Goal: Ask a question

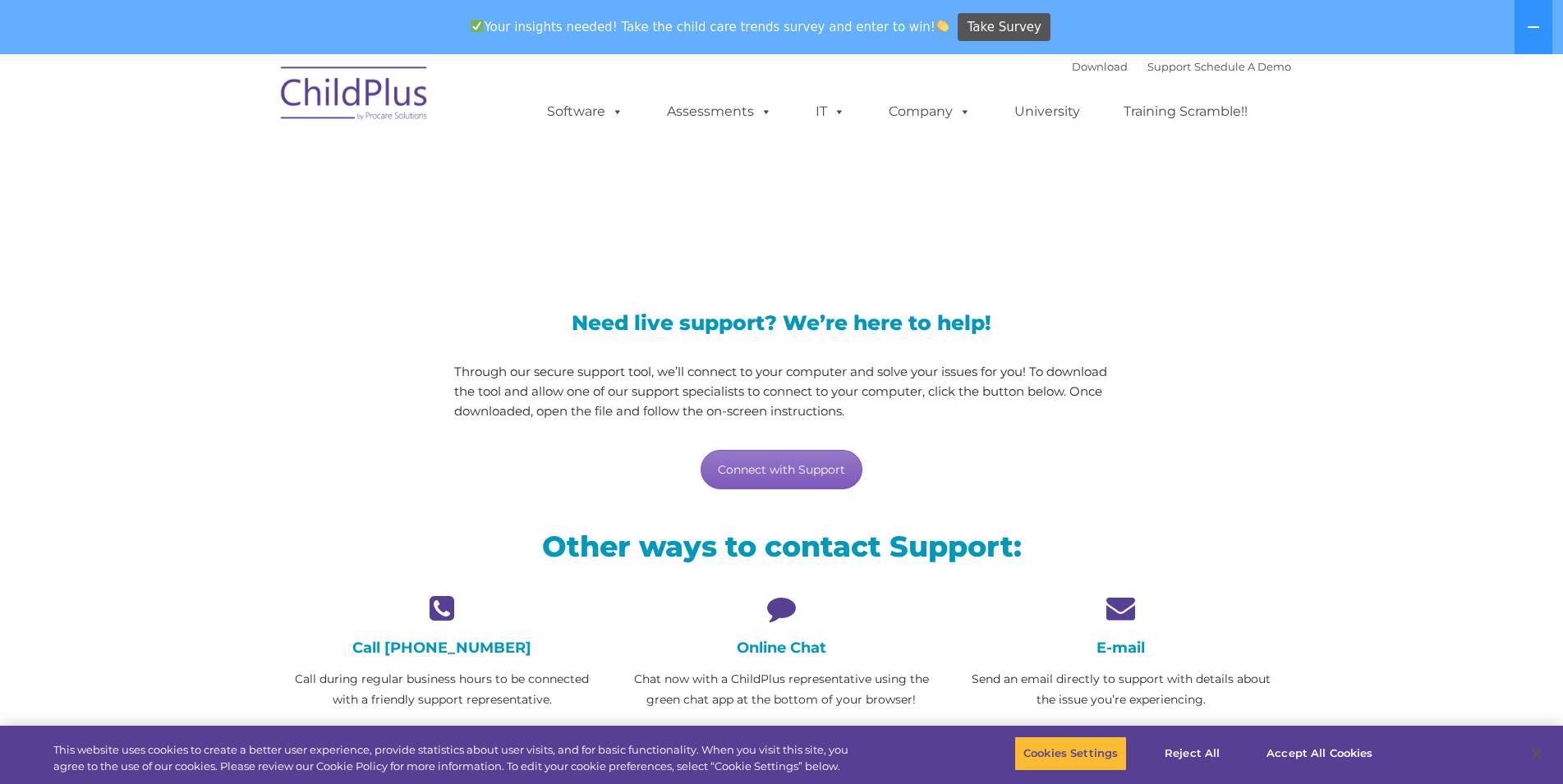
click at [732, 470] on link "Connect with Support" at bounding box center [781, 469] width 162 height 39
click at [1324, 179] on div "LiveSupport with SplashTop" at bounding box center [781, 187] width 1563 height 151
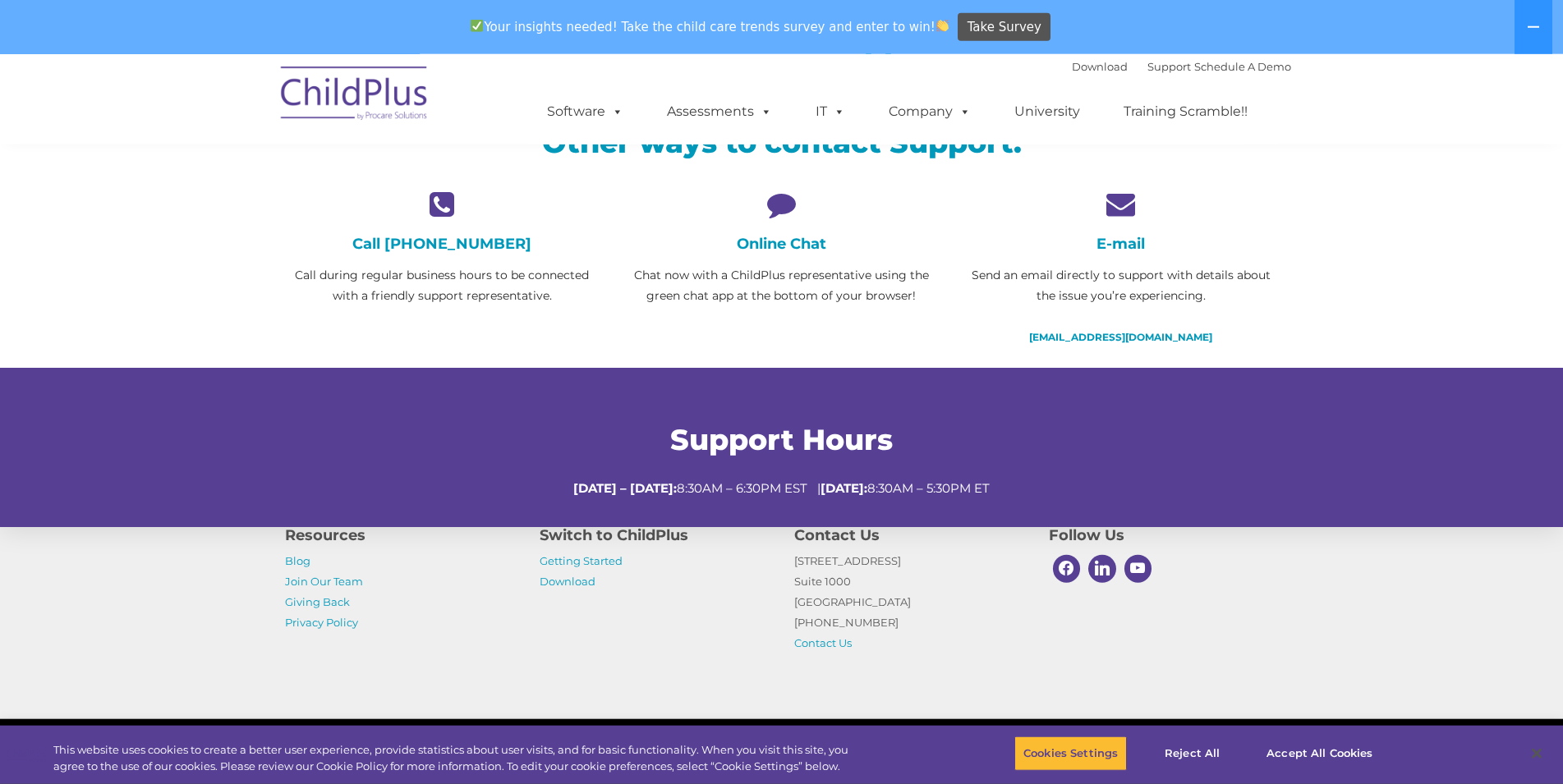
scroll to position [419, 0]
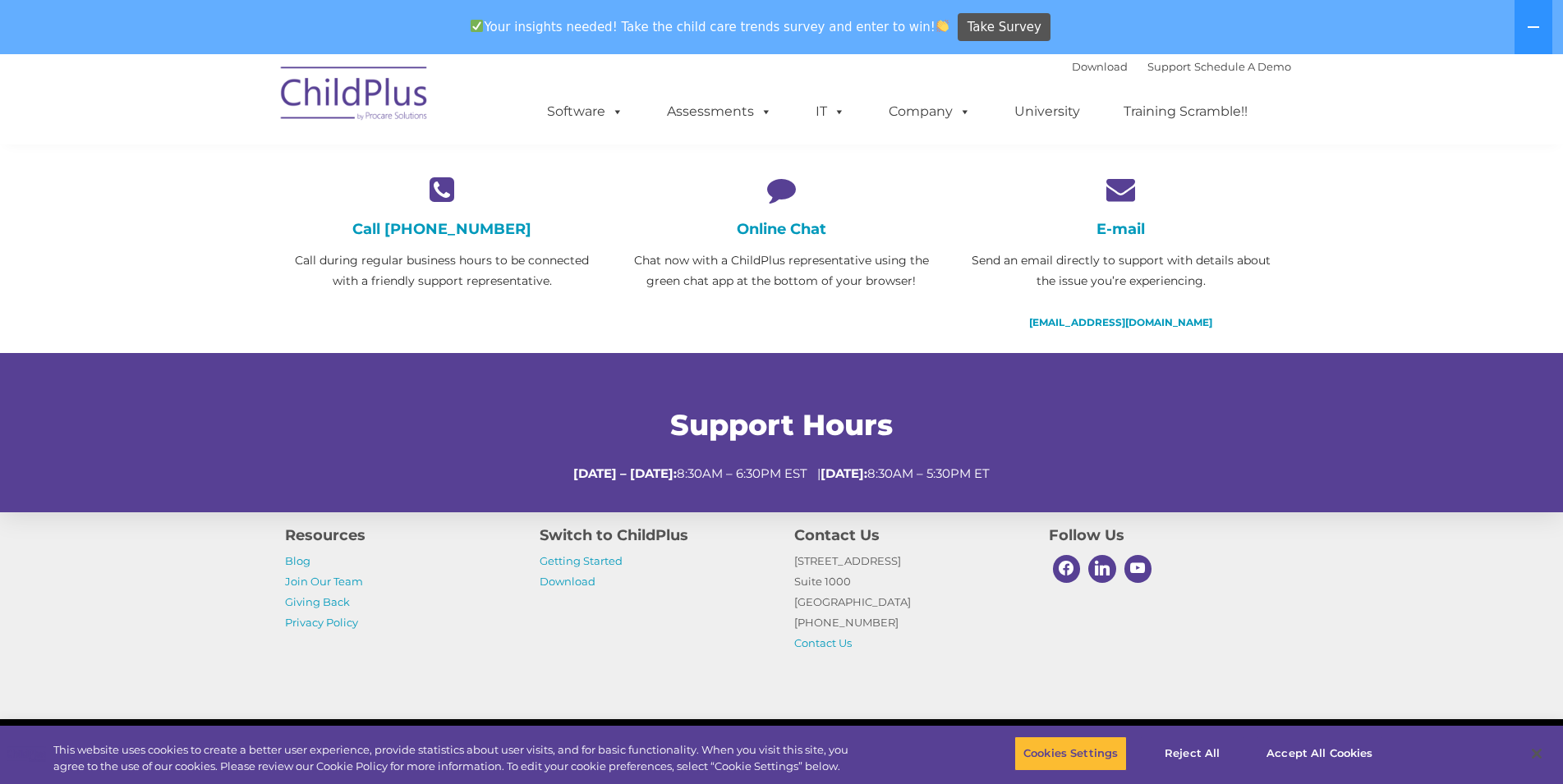
drag, startPoint x: 769, startPoint y: 266, endPoint x: 763, endPoint y: 241, distance: 25.7
click at [769, 266] on p "Chat now with a ChildPlus representative using the green chat app at the bottom…" at bounding box center [782, 270] width 315 height 41
click at [765, 230] on h4 "Online Chat" at bounding box center [782, 229] width 315 height 18
click at [779, 190] on icon at bounding box center [782, 189] width 315 height 29
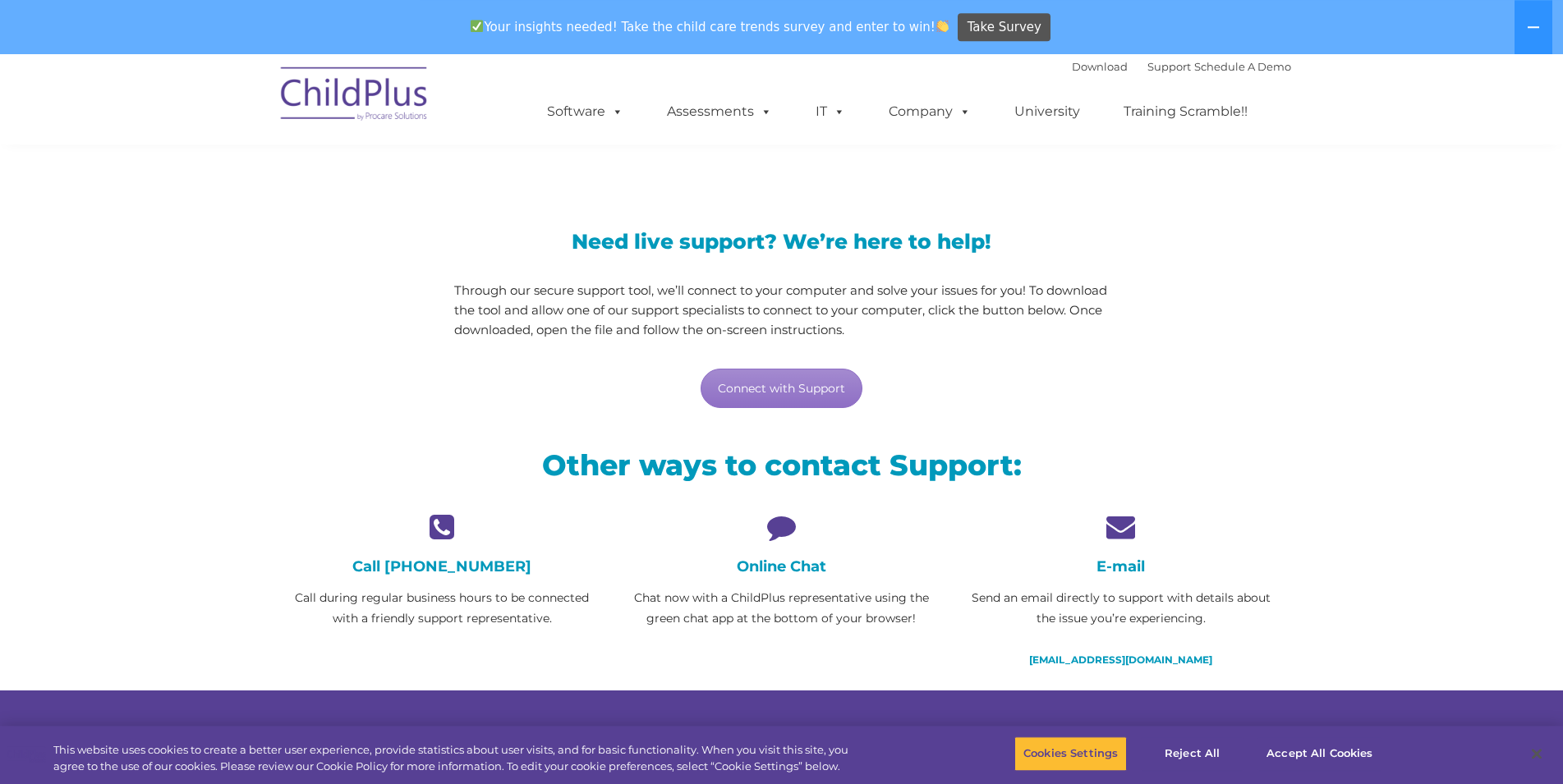
scroll to position [0, 0]
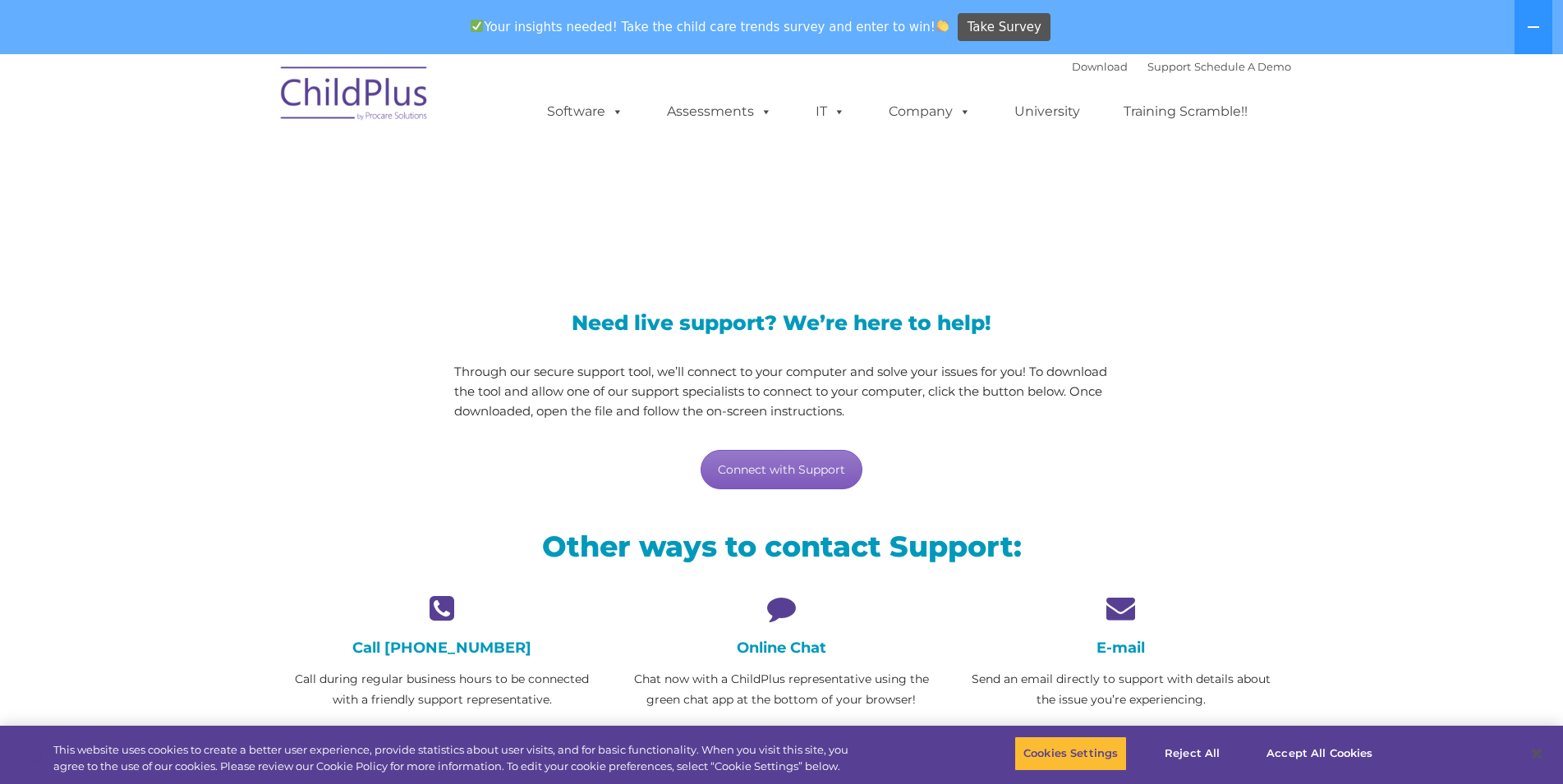
click at [769, 477] on link "Connect with Support" at bounding box center [781, 469] width 162 height 39
click at [774, 471] on link "Connect with Support" at bounding box center [781, 469] width 162 height 39
click at [770, 607] on icon at bounding box center [782, 608] width 315 height 29
click at [770, 606] on icon at bounding box center [782, 608] width 315 height 29
click at [771, 605] on icon at bounding box center [782, 608] width 315 height 29
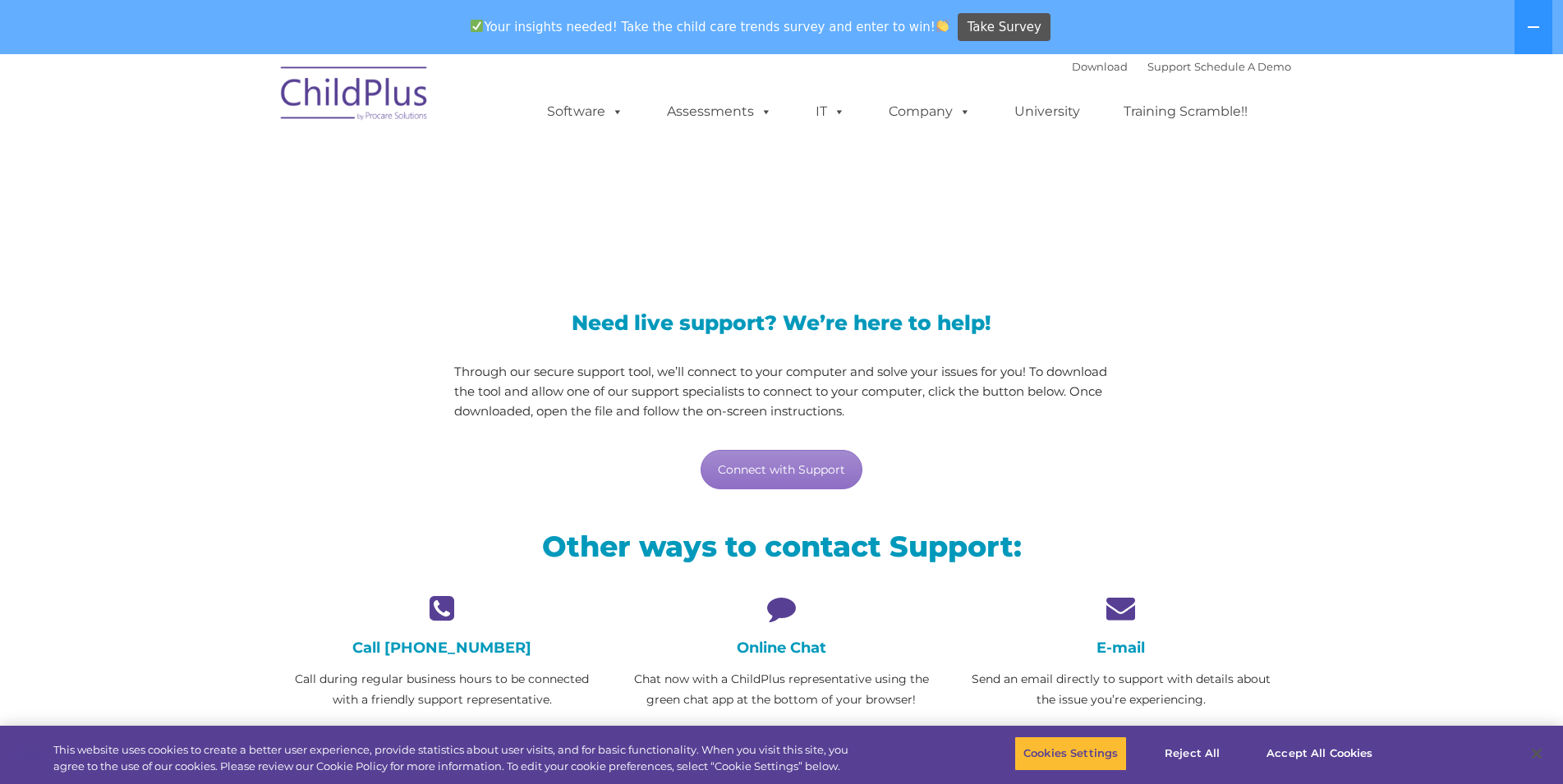
click at [771, 599] on icon at bounding box center [782, 608] width 315 height 29
click at [1158, 70] on link "Support" at bounding box center [1169, 67] width 43 height 13
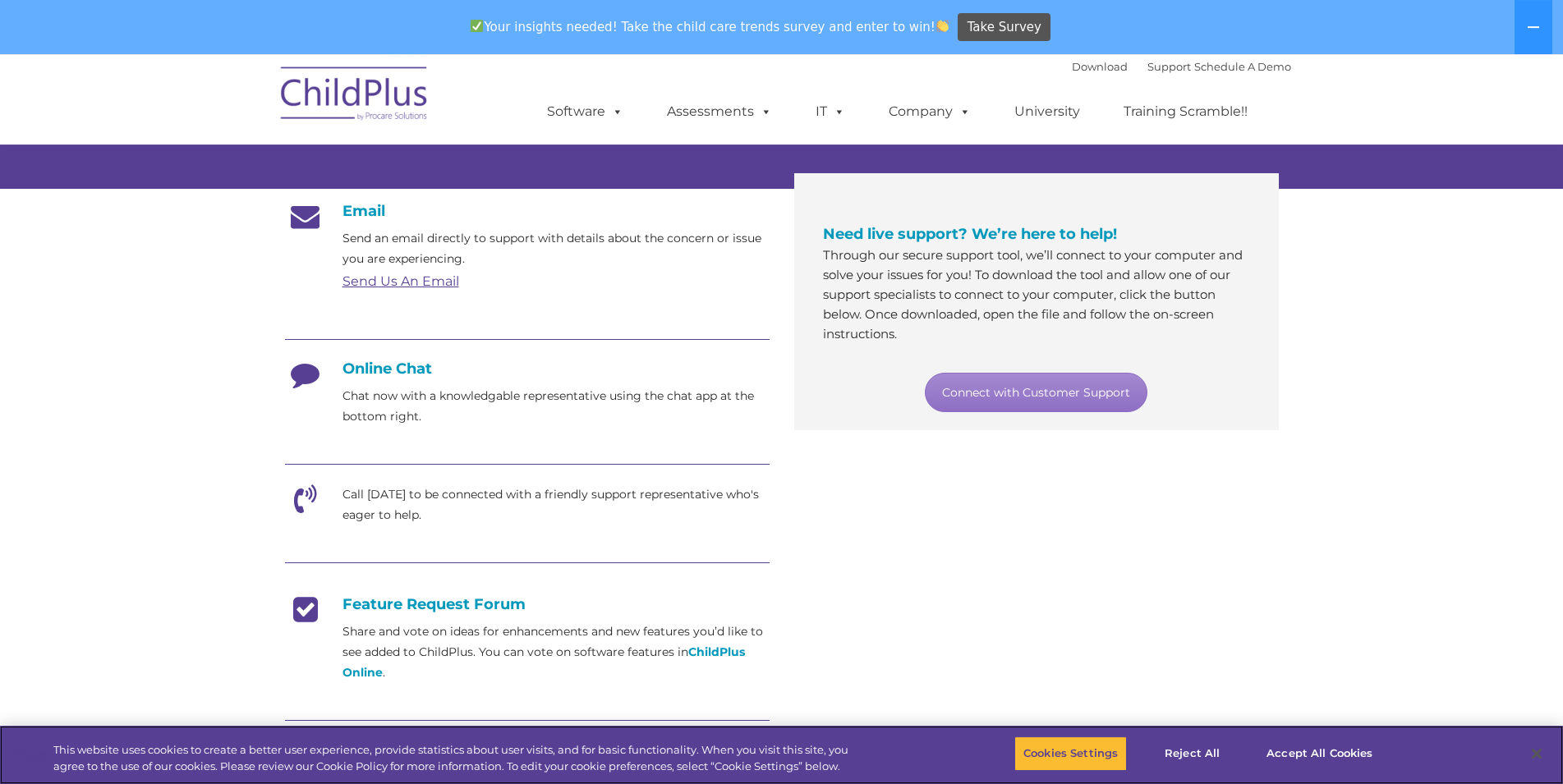
scroll to position [251, 0]
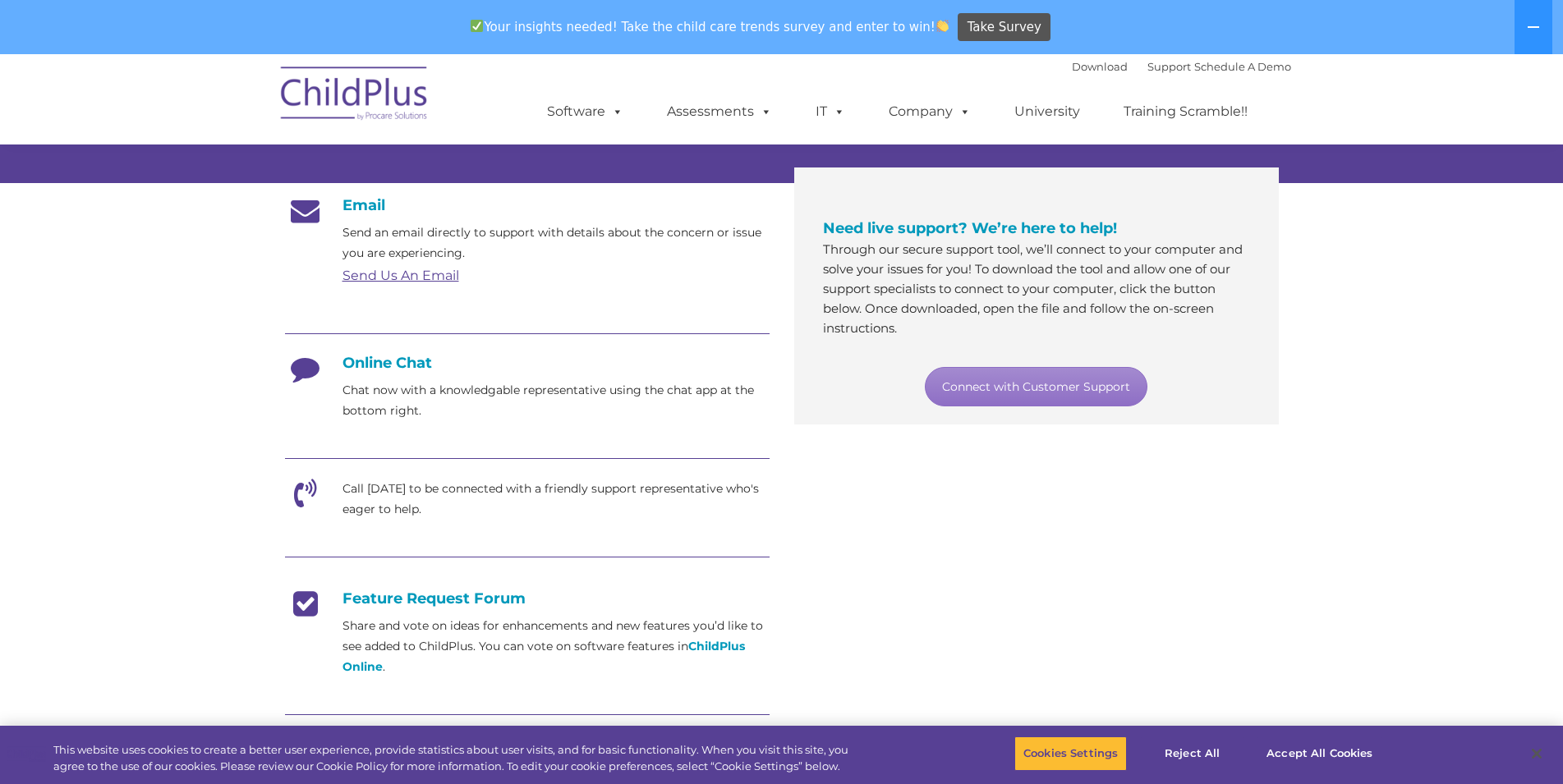
click at [306, 375] on icon at bounding box center [305, 374] width 41 height 41
click at [411, 365] on h4 "Online Chat" at bounding box center [527, 363] width 485 height 18
click at [994, 385] on link "Connect with Customer Support" at bounding box center [1035, 386] width 222 height 39
